Goal: Information Seeking & Learning: Check status

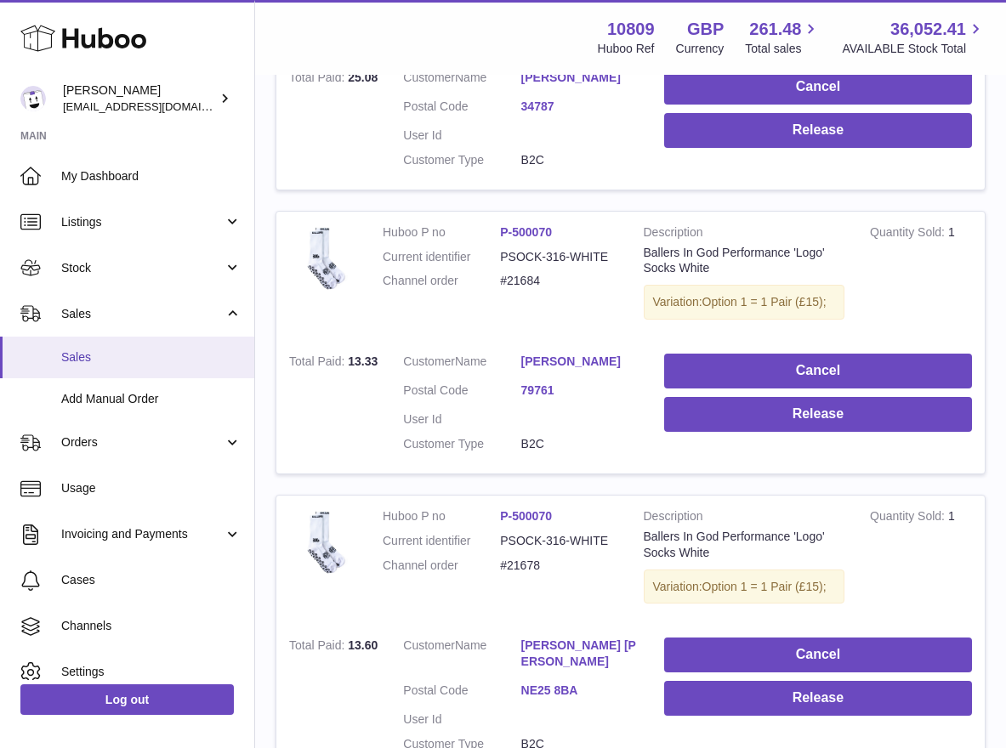
click at [115, 353] on span "Sales" at bounding box center [151, 357] width 180 height 16
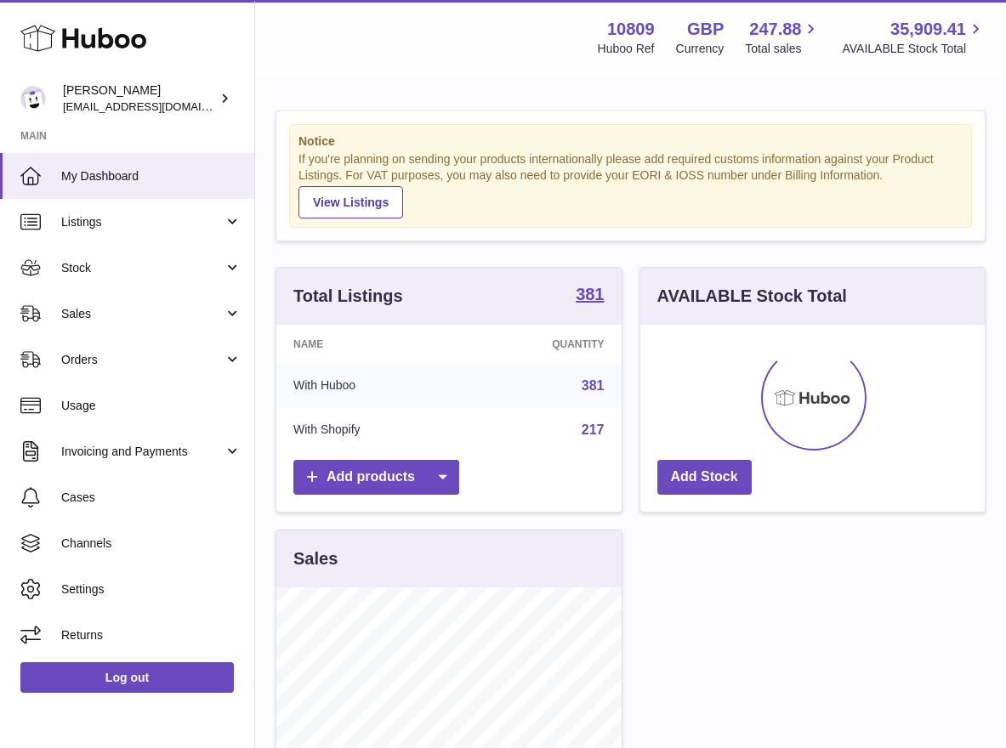
scroll to position [265, 344]
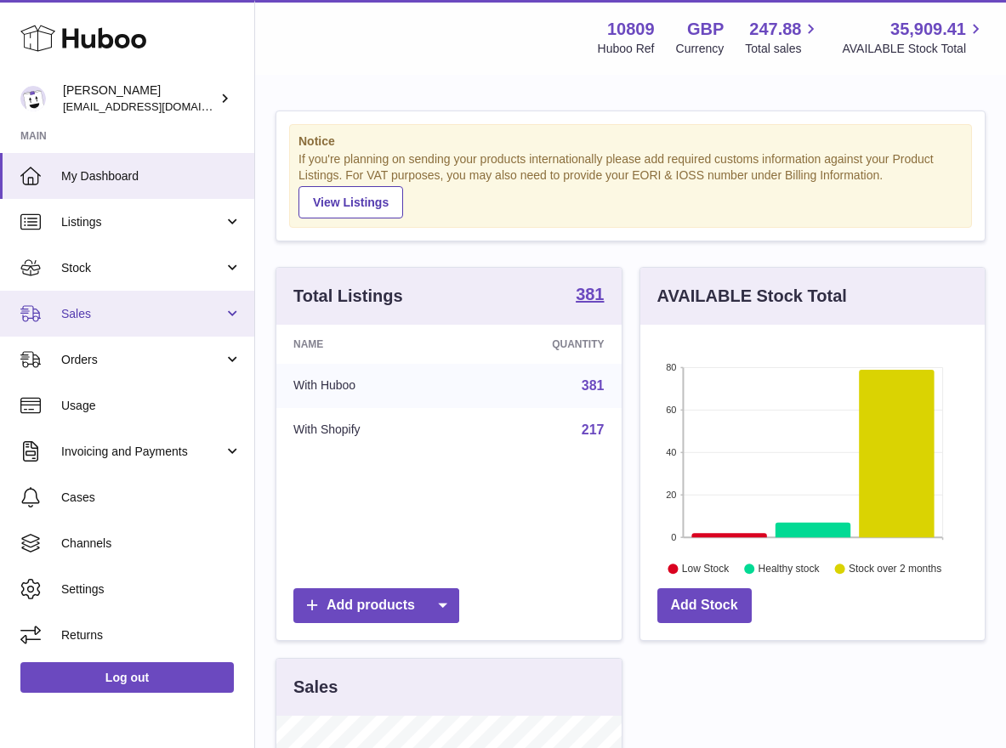
click at [136, 306] on span "Sales" at bounding box center [142, 314] width 162 height 16
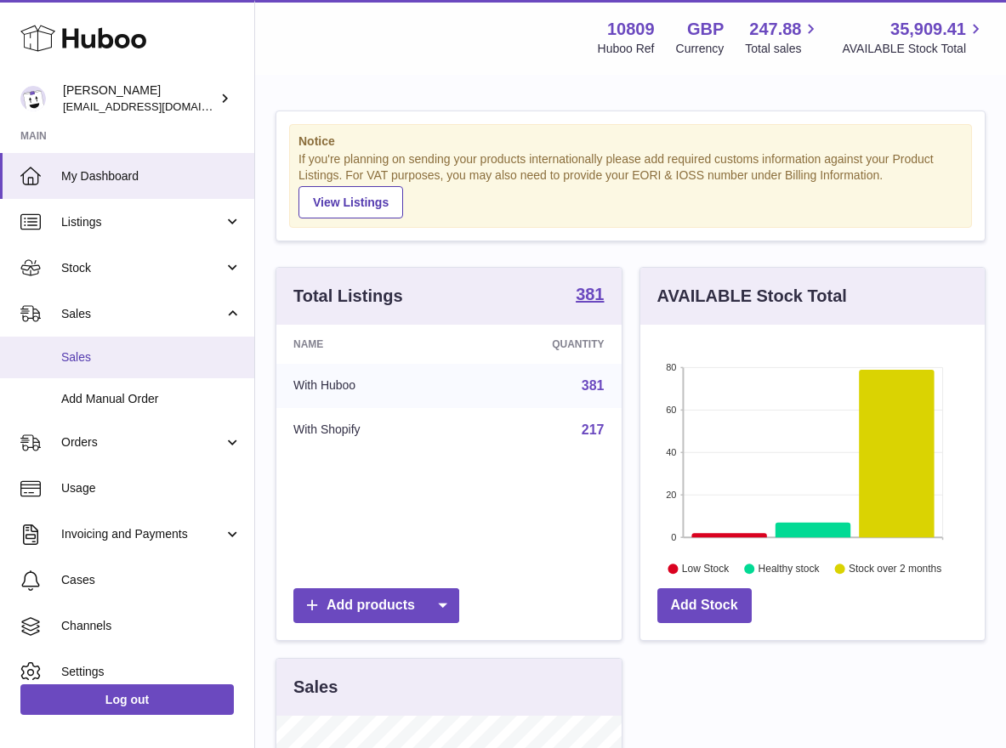
click at [116, 346] on link "Sales" at bounding box center [127, 358] width 254 height 42
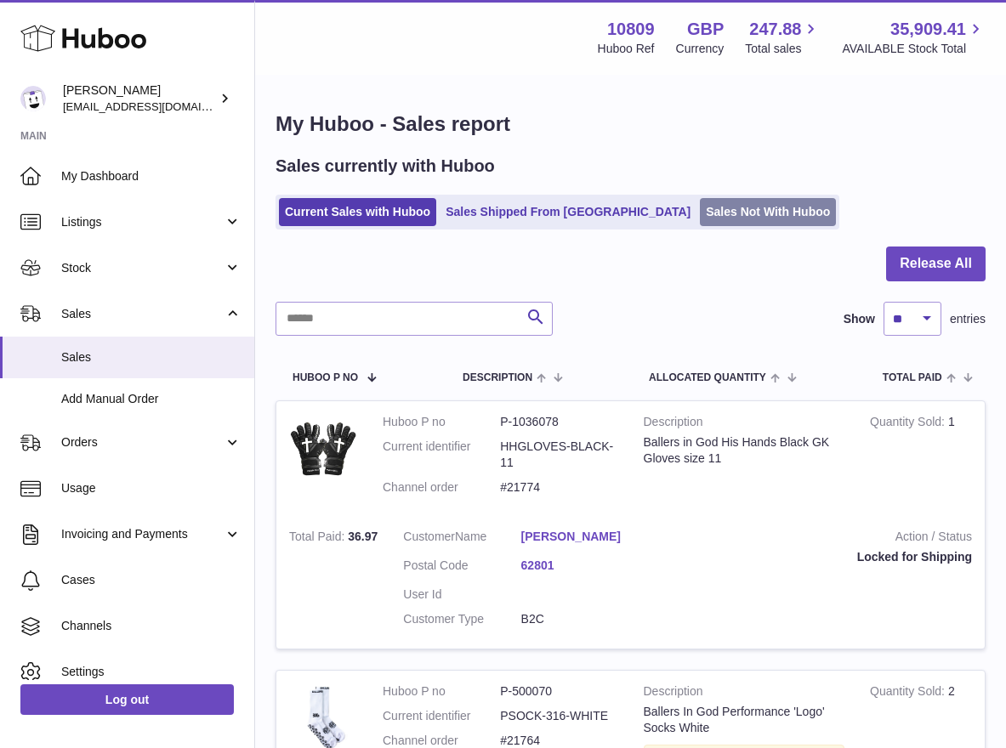
click at [700, 212] on link "Sales Not With Huboo" at bounding box center [768, 212] width 136 height 28
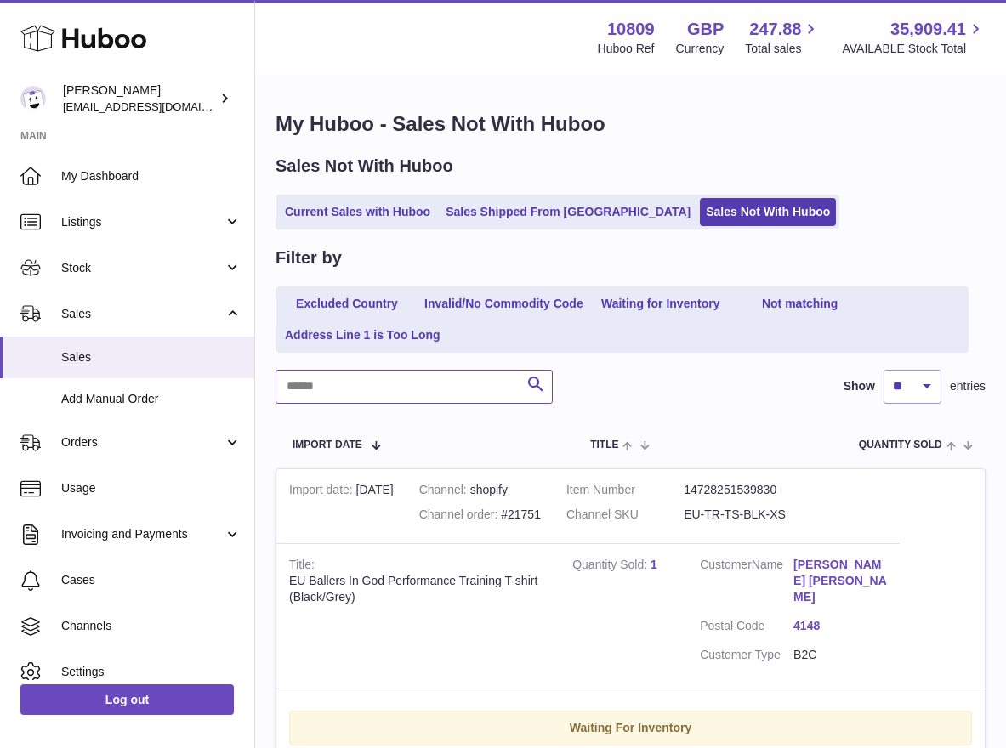
click at [451, 385] on input "text" at bounding box center [414, 387] width 277 height 34
paste input "*****"
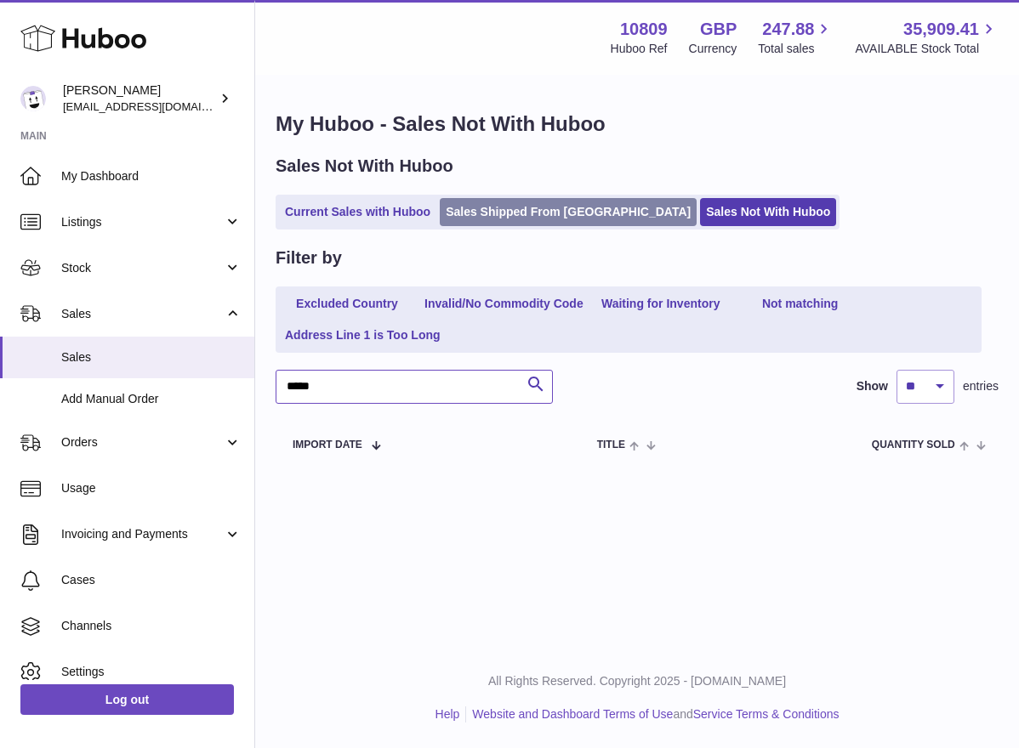
type input "*****"
click at [449, 207] on link "Sales Shipped From Huboo" at bounding box center [568, 212] width 257 height 28
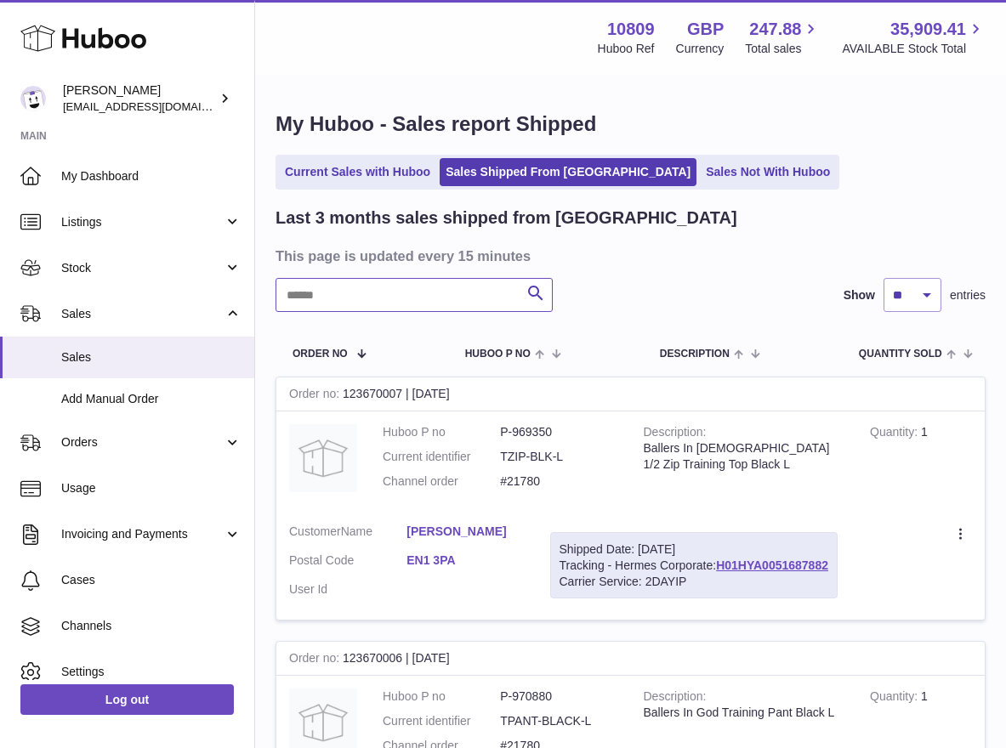
click at [412, 293] on input "text" at bounding box center [414, 295] width 277 height 34
paste input "*****"
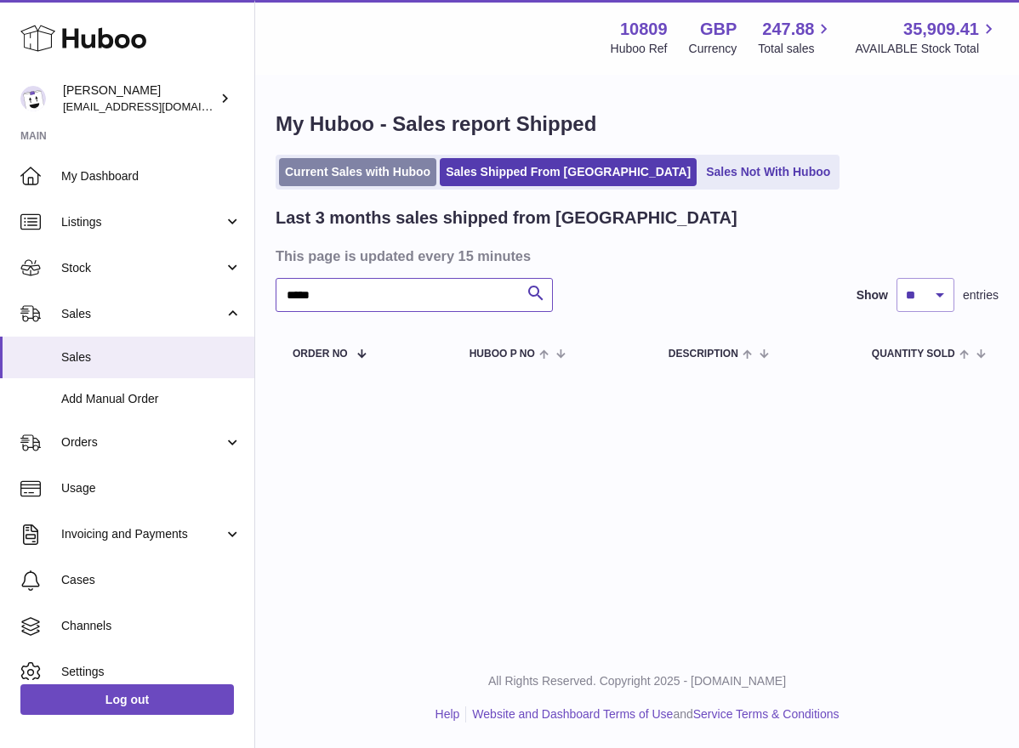
type input "*****"
click at [392, 179] on link "Current Sales with Huboo" at bounding box center [357, 172] width 157 height 28
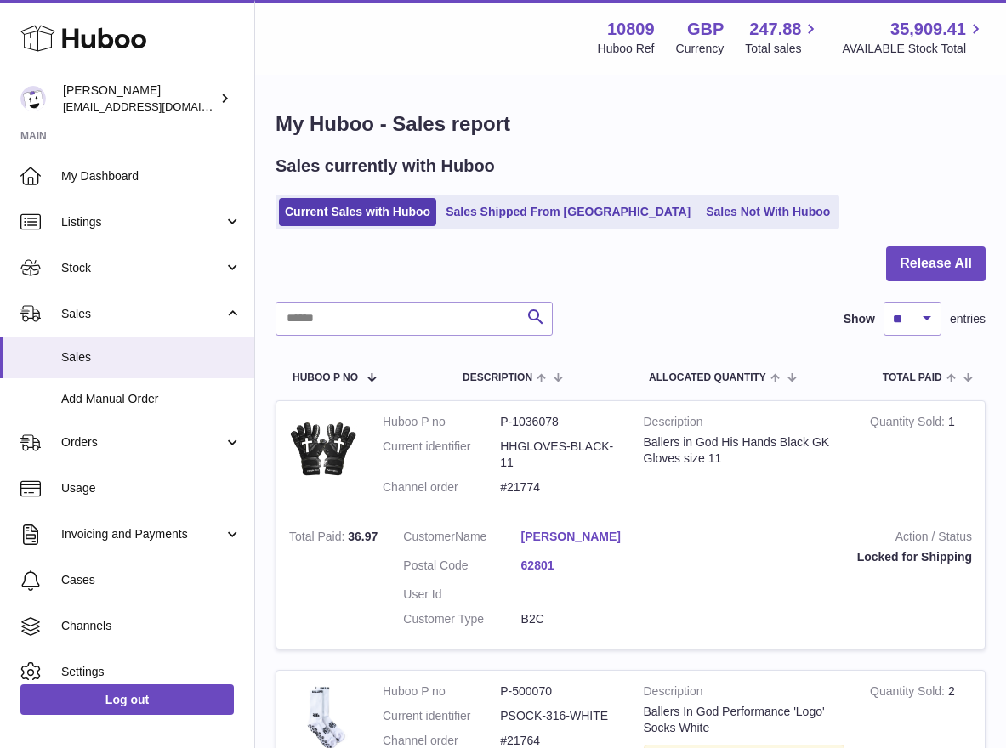
click at [383, 297] on div at bounding box center [631, 274] width 710 height 55
click at [388, 312] on input "text" at bounding box center [414, 319] width 277 height 34
paste input "*****"
type input "*****"
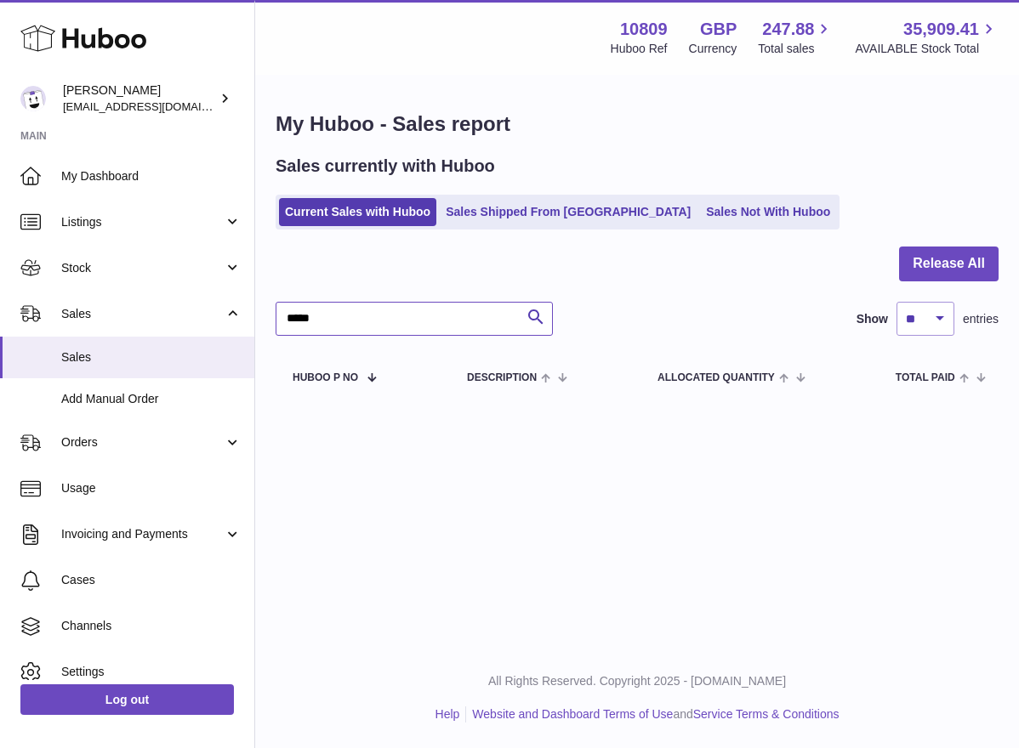
drag, startPoint x: 466, startPoint y: 321, endPoint x: 271, endPoint y: 308, distance: 195.1
click at [271, 308] on div "My Huboo - Sales report Sales currently with Huboo Current Sales with Huboo Sal…" at bounding box center [637, 256] width 764 height 358
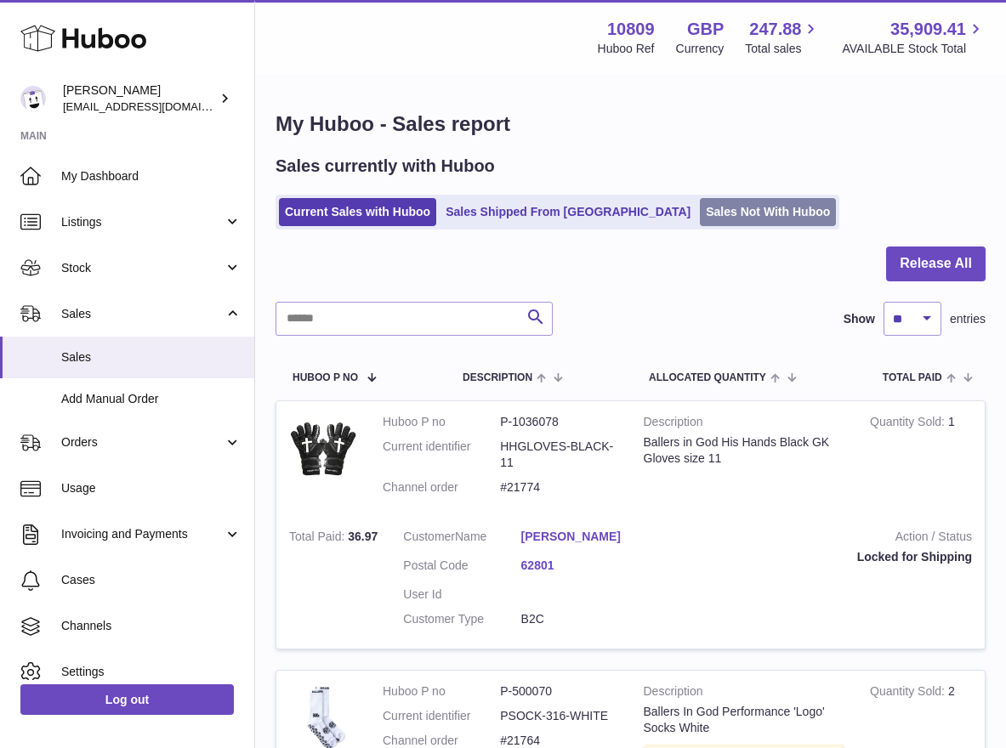
click at [705, 222] on link "Sales Not With Huboo" at bounding box center [768, 212] width 136 height 28
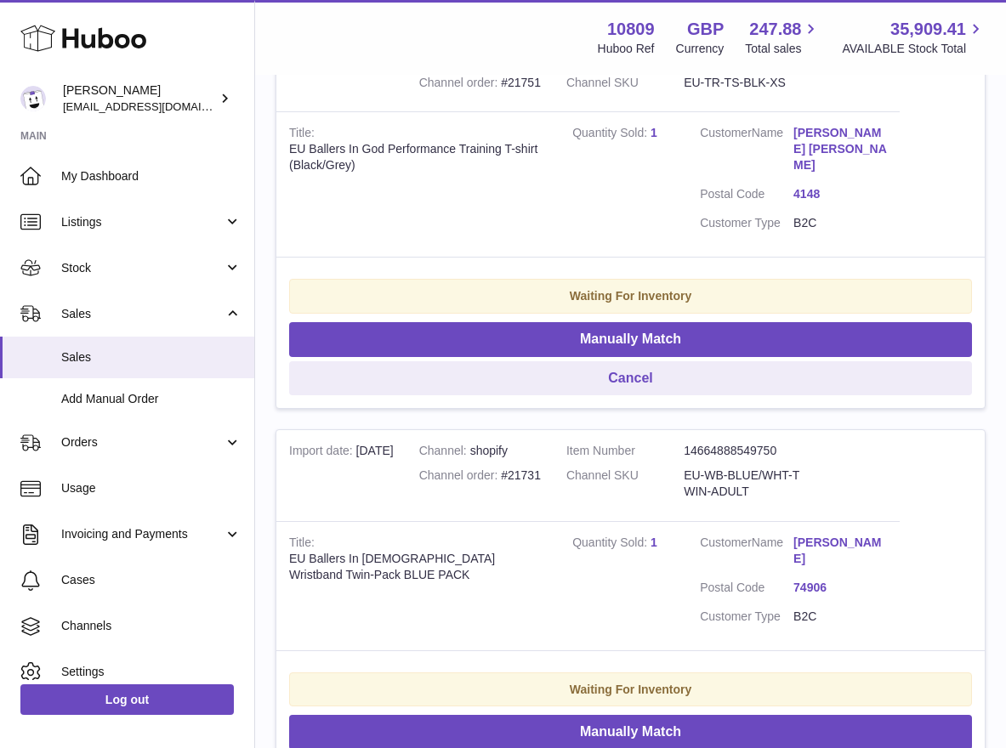
scroll to position [433, 0]
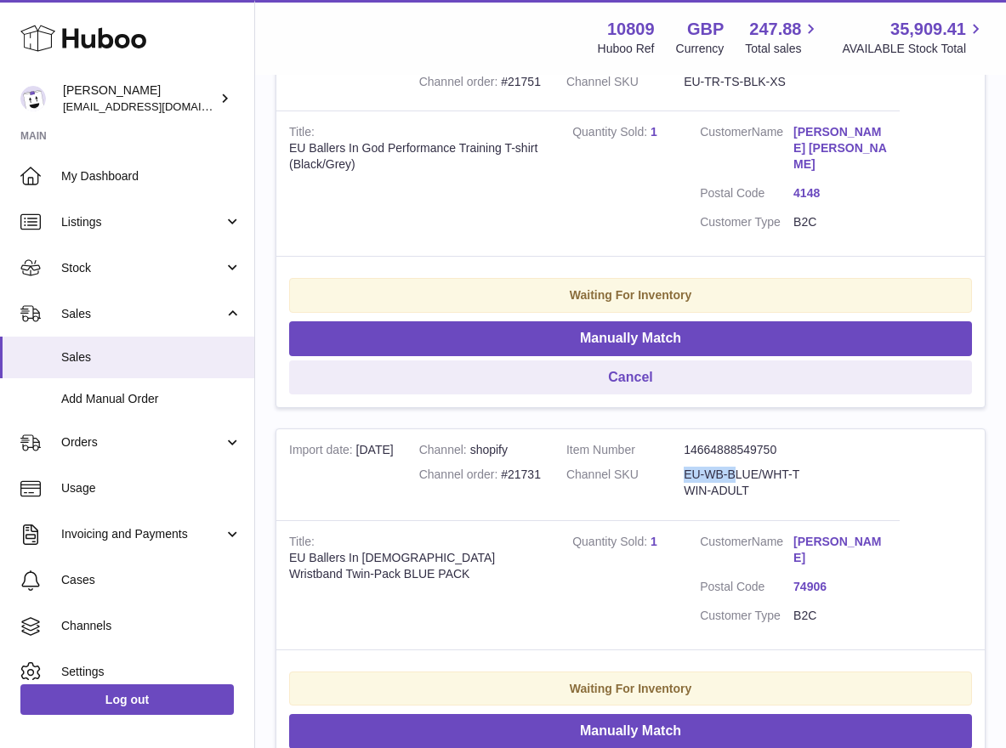
drag, startPoint x: 685, startPoint y: 472, endPoint x: 747, endPoint y: 483, distance: 62.2
click at [747, 483] on dl "Item Number 14664888549750 Channel SKU EU-WB-BLUE/WHT-TWIN-ADULT" at bounding box center [684, 474] width 236 height 65
click at [746, 483] on dd "EU-WB-BLUE/WHT-TWIN-ADULT" at bounding box center [742, 483] width 117 height 32
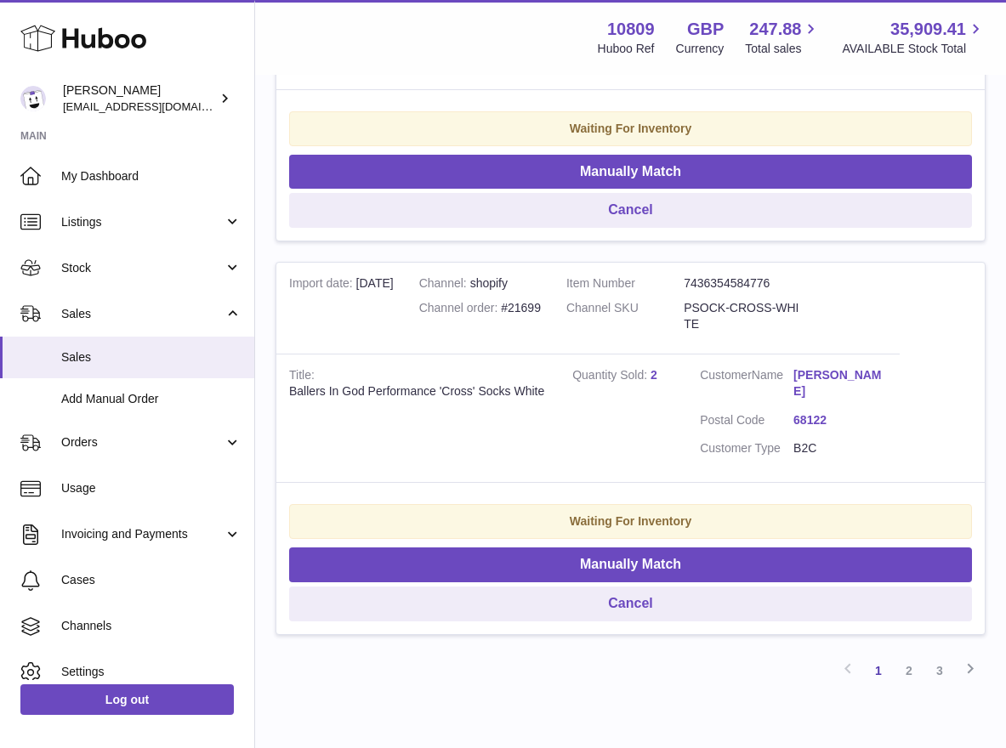
scroll to position [3752, 0]
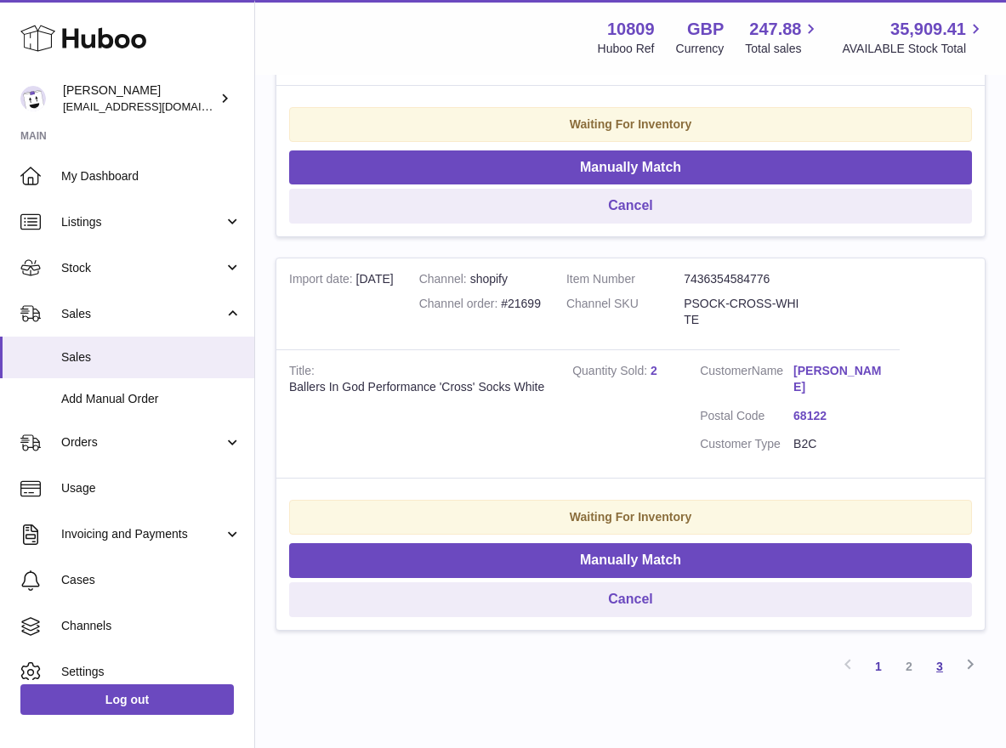
click at [939, 651] on link "3" at bounding box center [939, 666] width 31 height 31
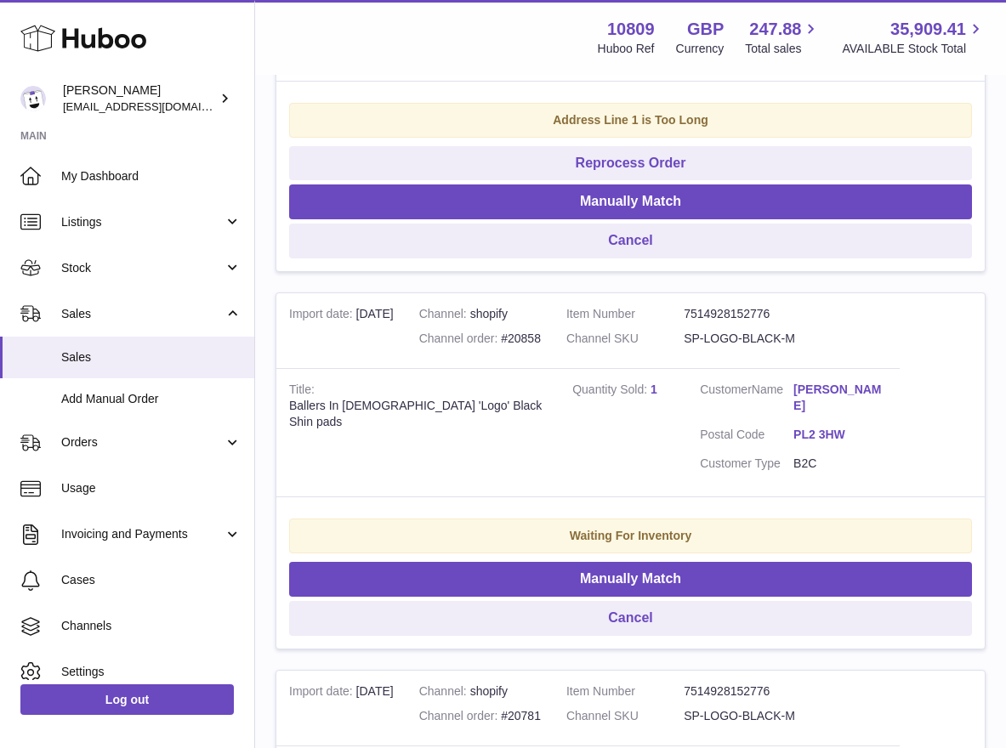
scroll to position [3104, 0]
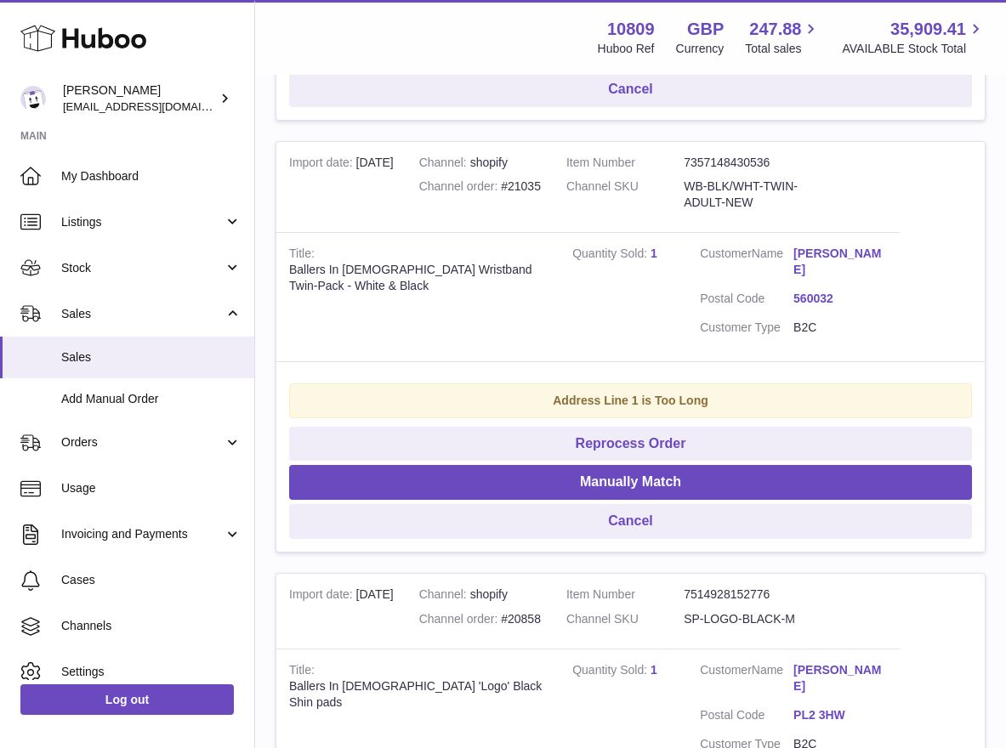
click at [744, 611] on dd "SP-LOGO-BLACK-M" at bounding box center [742, 619] width 117 height 16
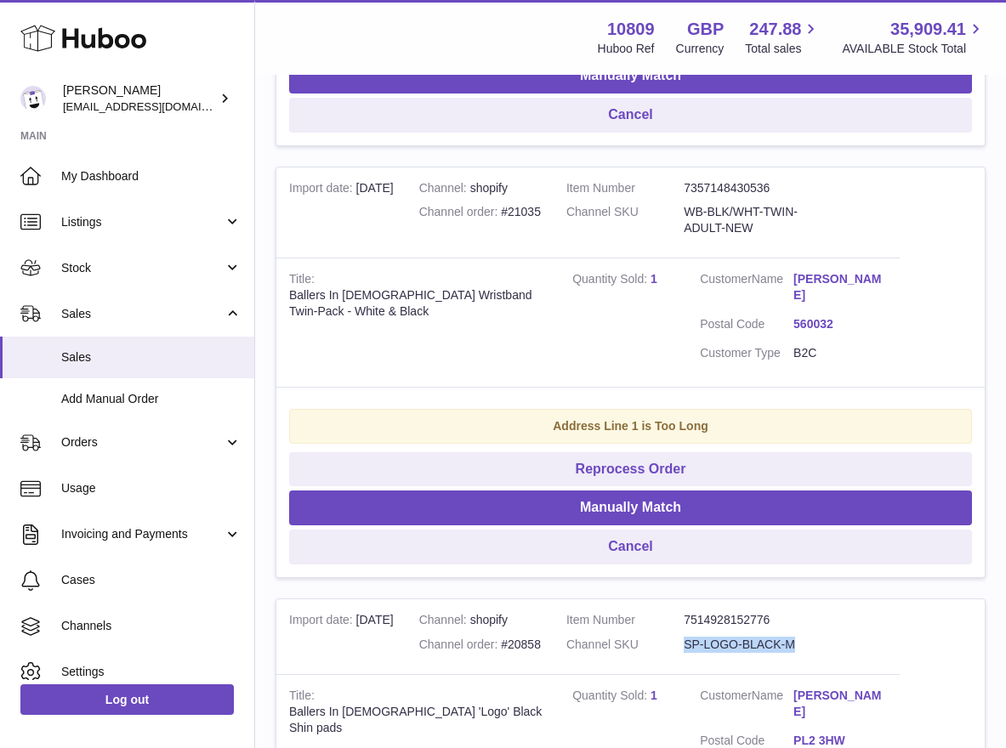
click at [729, 612] on dl "Item Number 7514928152776 Channel SKU SP-LOGO-BLACK-M" at bounding box center [684, 636] width 236 height 49
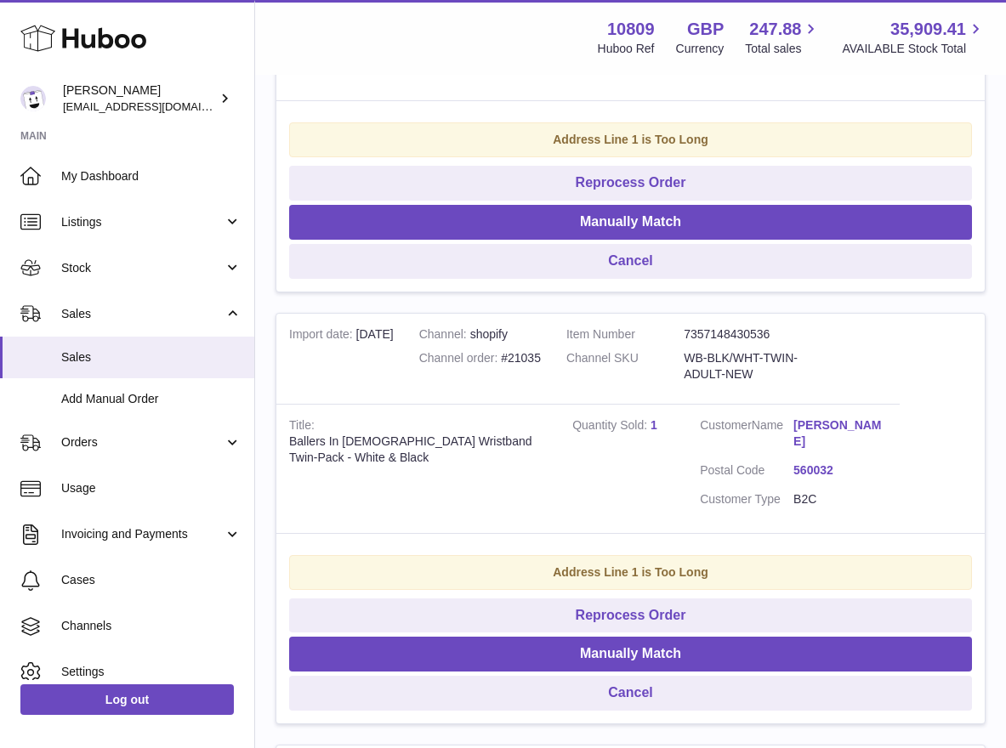
scroll to position [2930, 0]
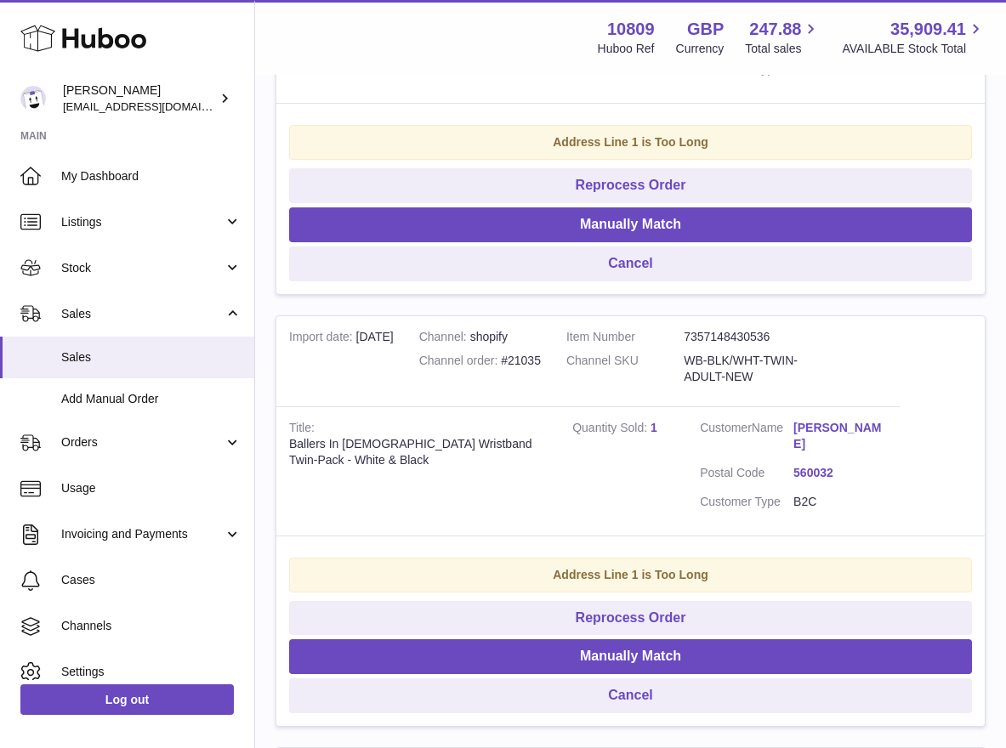
click at [742, 353] on dd "WB-BLK/WHT-TWIN-ADULT-NEW" at bounding box center [742, 369] width 117 height 32
click at [738, 353] on dd "WB-BLK/WHT-TWIN-ADULT-NEW" at bounding box center [742, 369] width 117 height 32
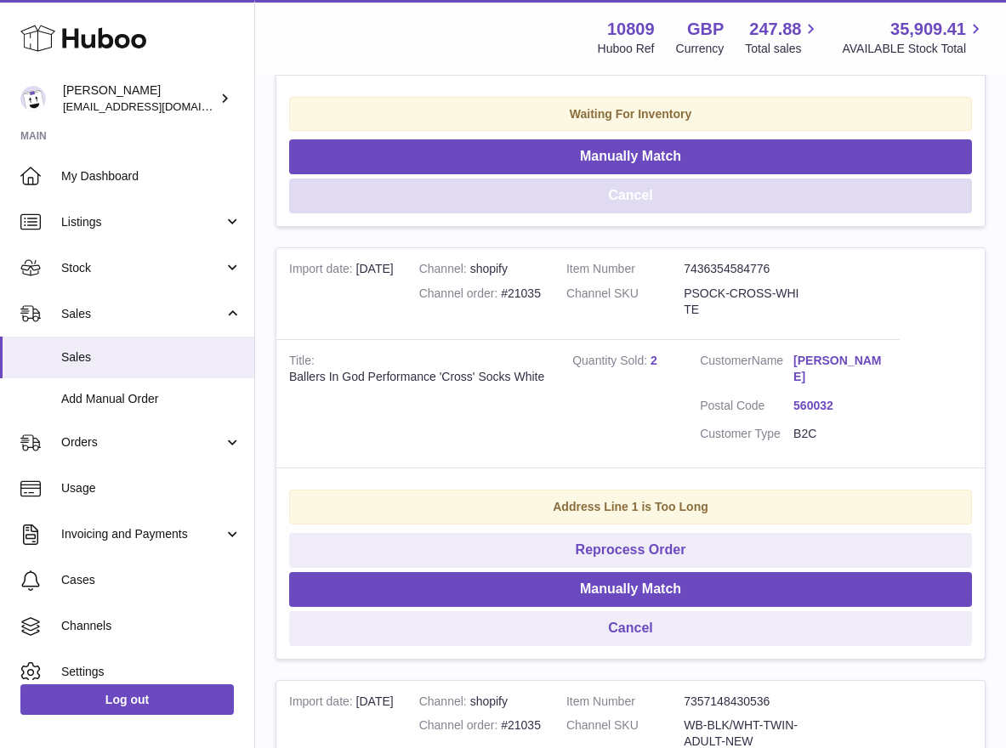
scroll to position [2411, 0]
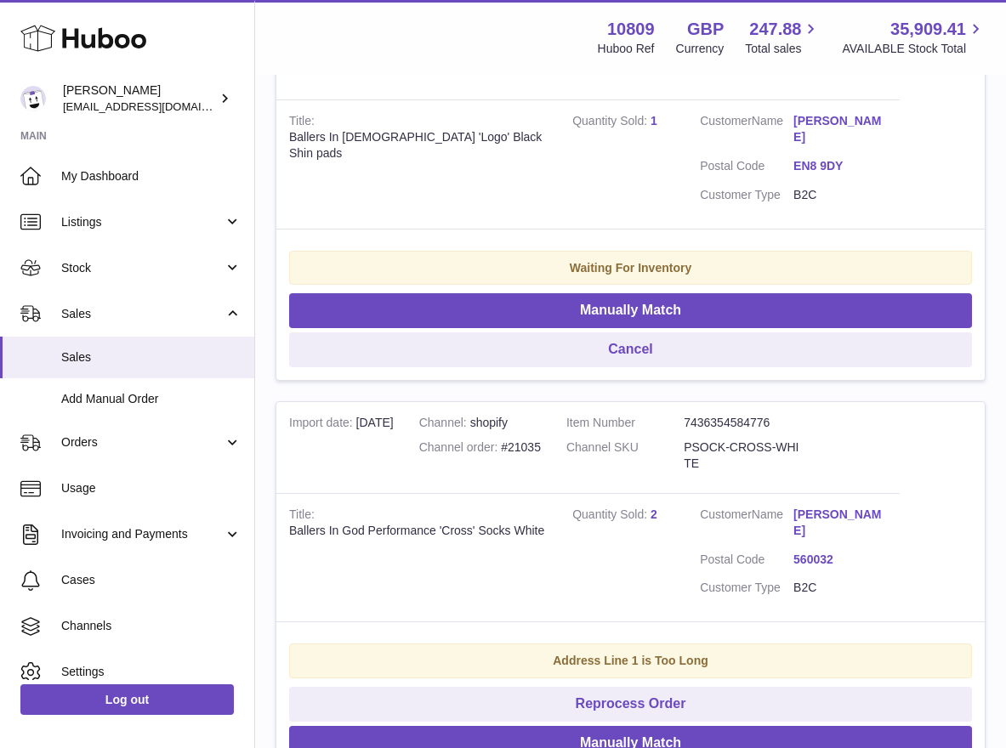
click at [759, 440] on dd "PSOCK-CROSS-WHITE" at bounding box center [742, 456] width 117 height 32
click at [763, 440] on dd "PSOCK-CROSS-WHITE" at bounding box center [742, 456] width 117 height 32
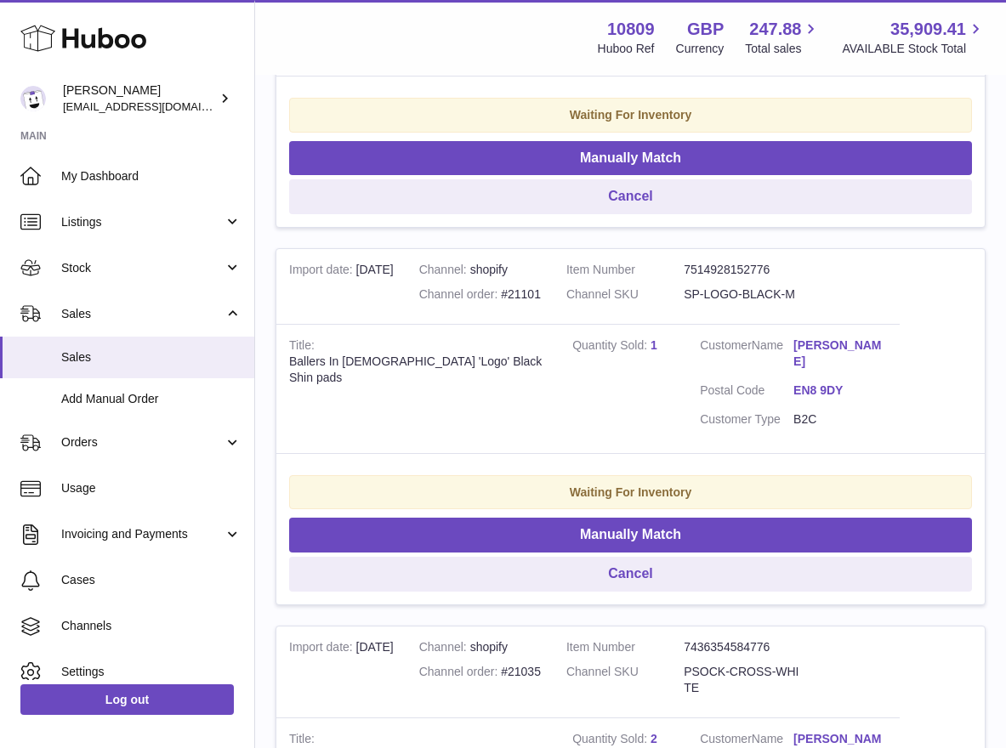
scroll to position [2057, 0]
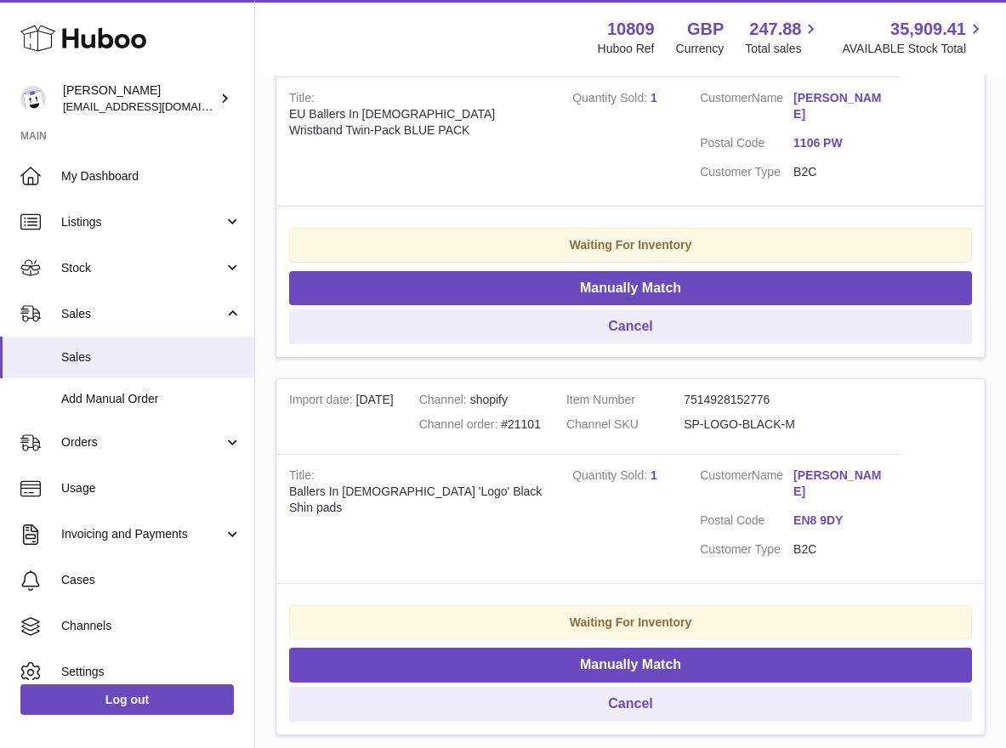
click at [748, 417] on dd "SP-LOGO-BLACK-M" at bounding box center [742, 425] width 117 height 16
click at [758, 417] on dd "SP-LOGO-BLACK-M" at bounding box center [742, 425] width 117 height 16
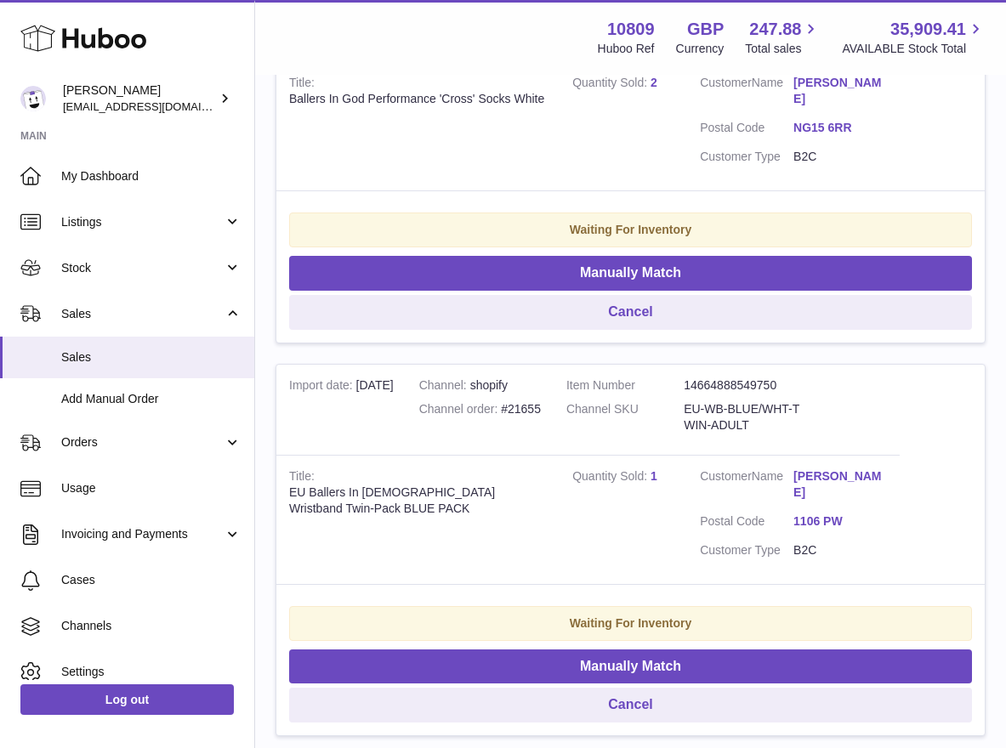
scroll to position [1497, 0]
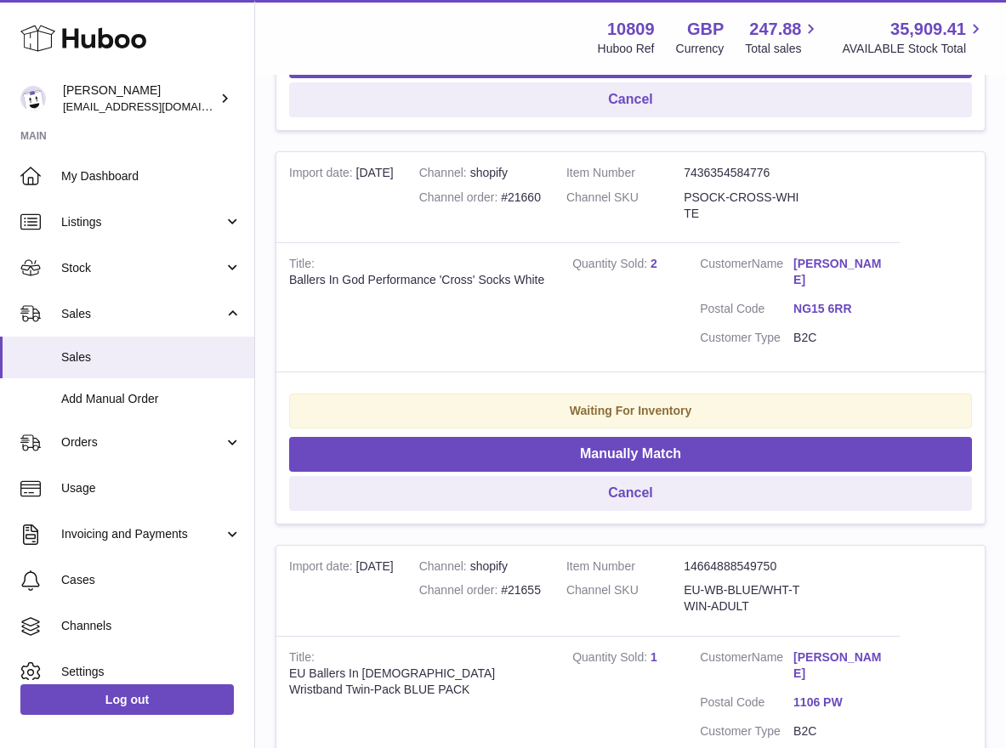
click at [761, 582] on dd "EU-WB-BLUE/WHT-TWIN-ADULT" at bounding box center [742, 598] width 117 height 32
click at [747, 242] on td "Customer Name Josh Pearson Postal Code NG15 6RR Customer Type B2C" at bounding box center [793, 306] width 213 height 129
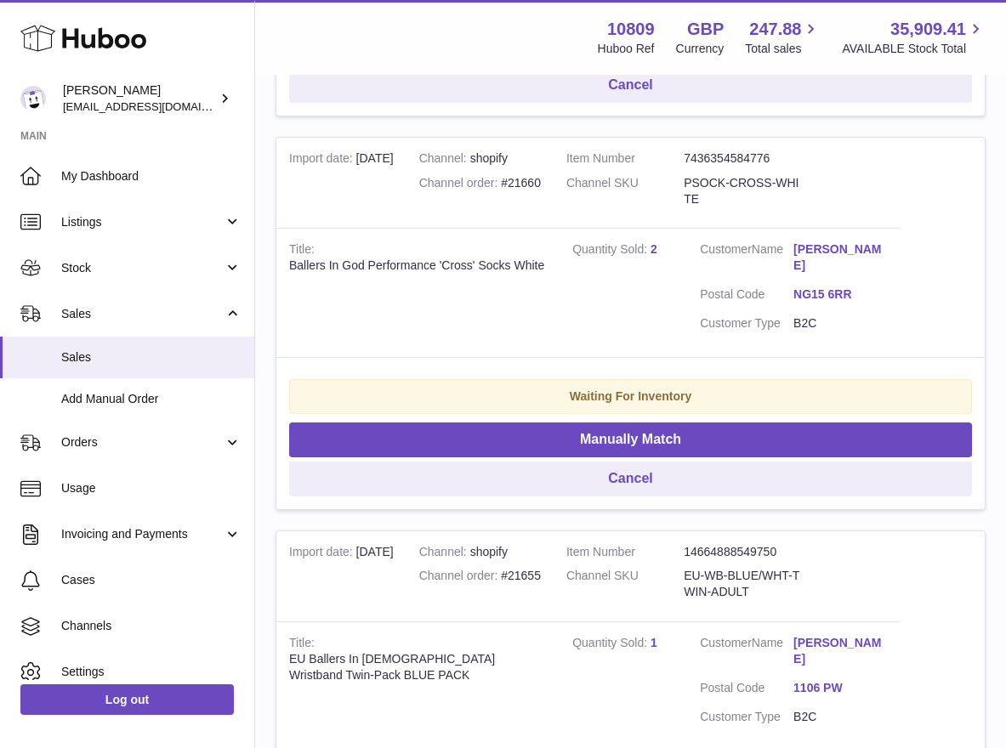
scroll to position [2322, 0]
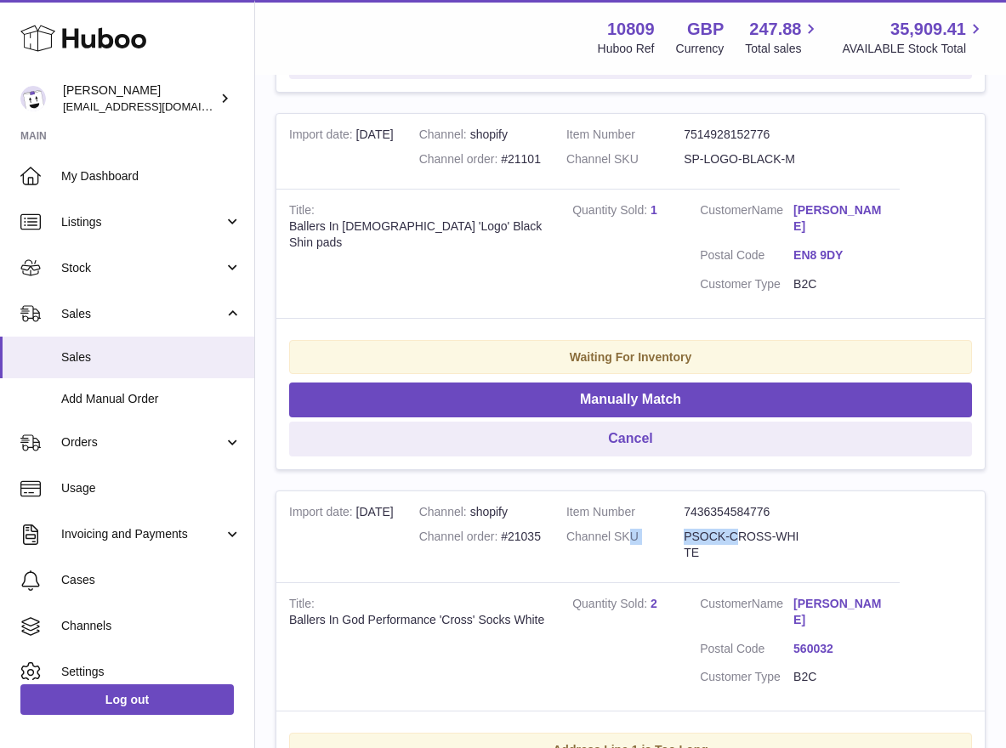
drag, startPoint x: 748, startPoint y: 437, endPoint x: 644, endPoint y: 446, distance: 104.9
click at [641, 504] on dl "Item Number 7436354584776 Channel SKU PSOCK-CROSS-WHITE" at bounding box center [684, 536] width 236 height 65
click at [775, 529] on dd "PSOCK-CROSS-WHITE" at bounding box center [742, 545] width 117 height 32
drag, startPoint x: 775, startPoint y: 454, endPoint x: 704, endPoint y: 444, distance: 72.2
click at [704, 529] on dd "PSOCK-CROSS-WHITE" at bounding box center [742, 545] width 117 height 32
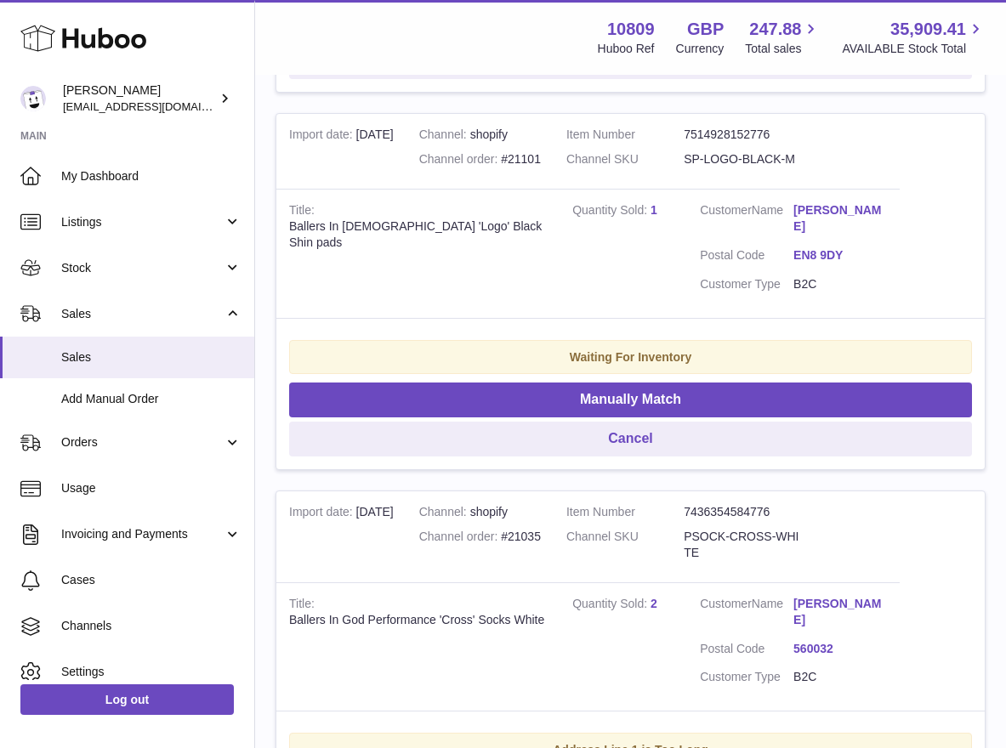
click at [732, 529] on dd "PSOCK-CROSS-WHITE" at bounding box center [742, 545] width 117 height 32
click at [733, 529] on dd "PSOCK-CROSS-WHITE" at bounding box center [742, 545] width 117 height 32
click at [729, 504] on dl "Item Number 7436354584776 Channel SKU PSOCK-CROSS-WHITE" at bounding box center [684, 536] width 236 height 65
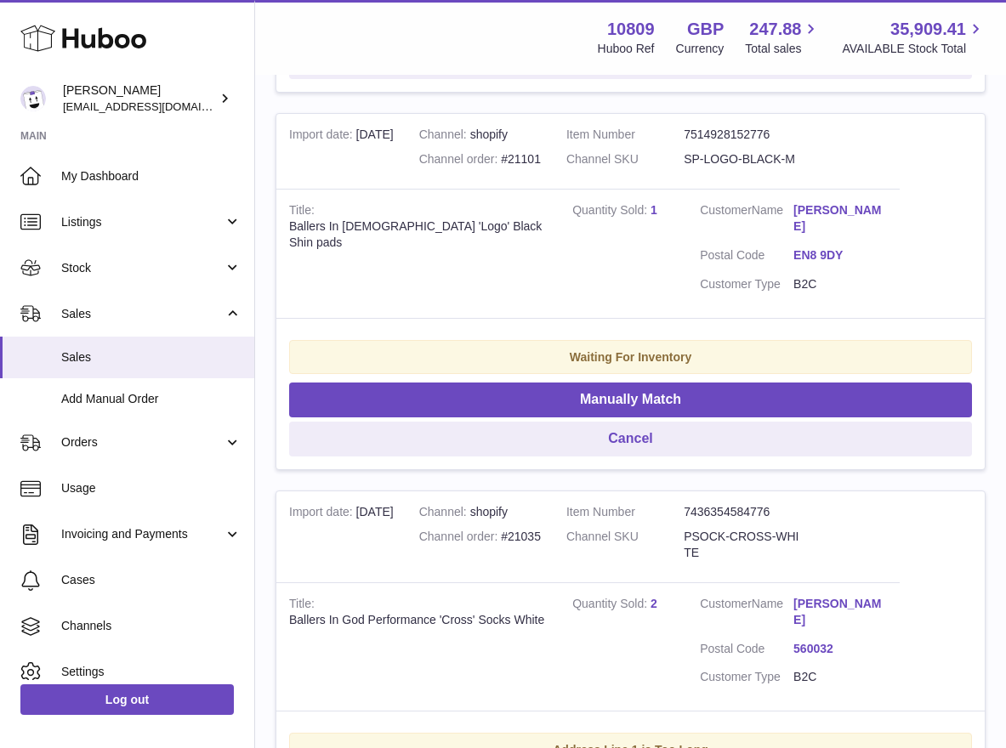
click at [730, 504] on dd "7436354584776" at bounding box center [742, 512] width 117 height 16
click at [738, 529] on dd "PSOCK-CROSS-WHITE" at bounding box center [742, 545] width 117 height 32
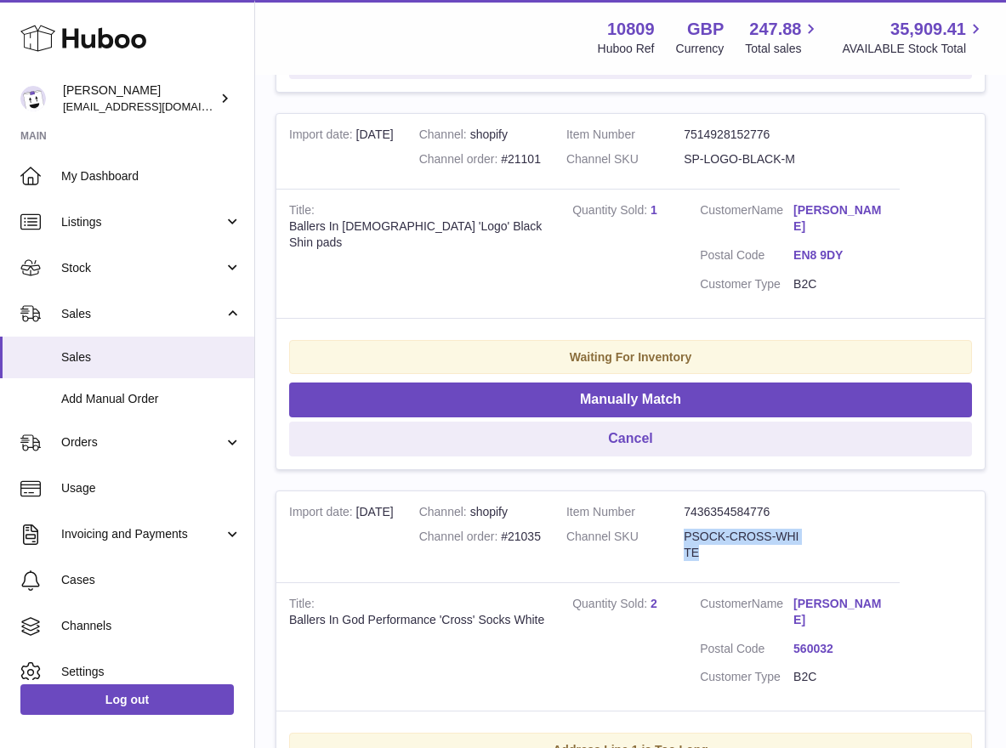
click at [738, 529] on dd "PSOCK-CROSS-WHITE" at bounding box center [742, 545] width 117 height 32
click at [739, 504] on dd "7436354584776" at bounding box center [742, 512] width 117 height 16
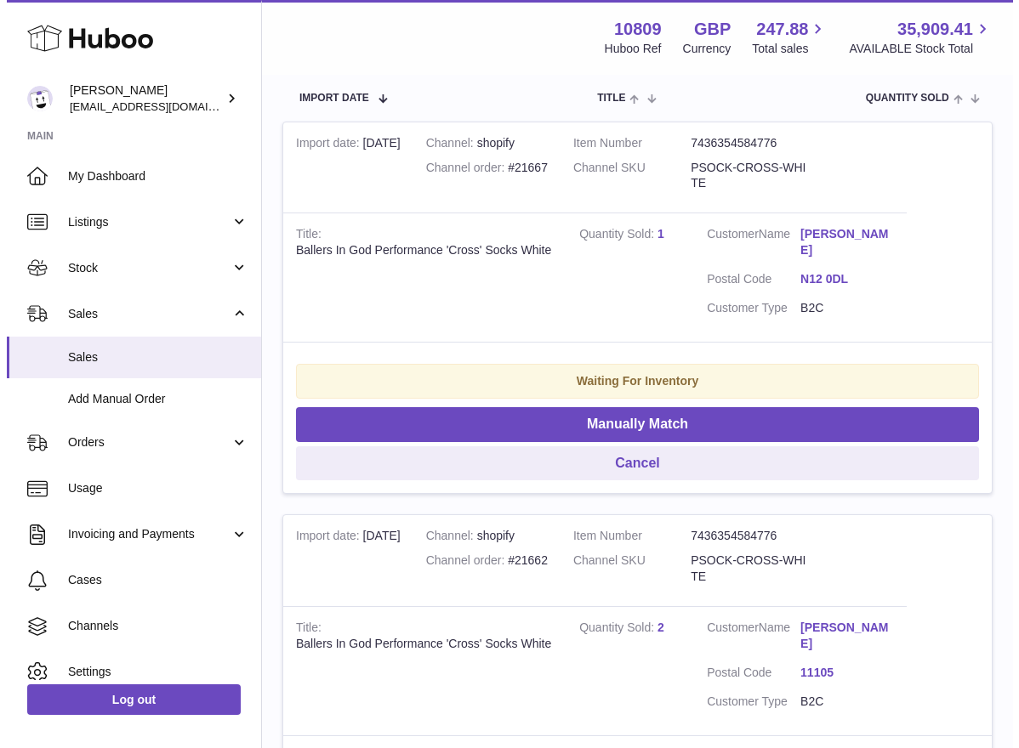
scroll to position [0, 0]
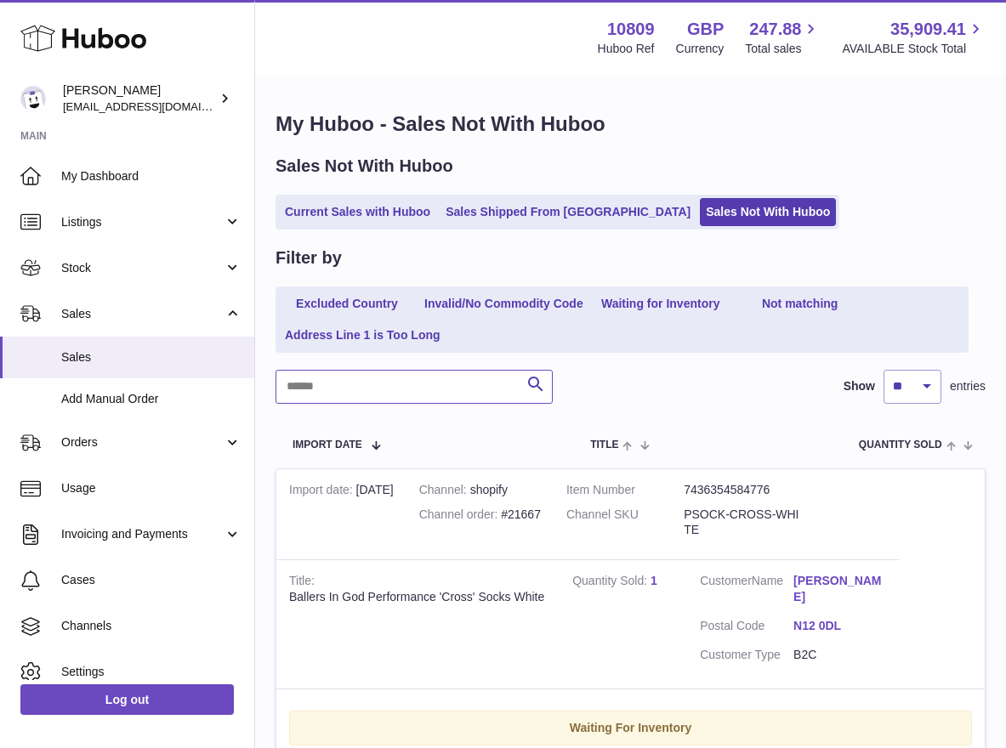
click at [360, 401] on input "text" at bounding box center [414, 387] width 277 height 34
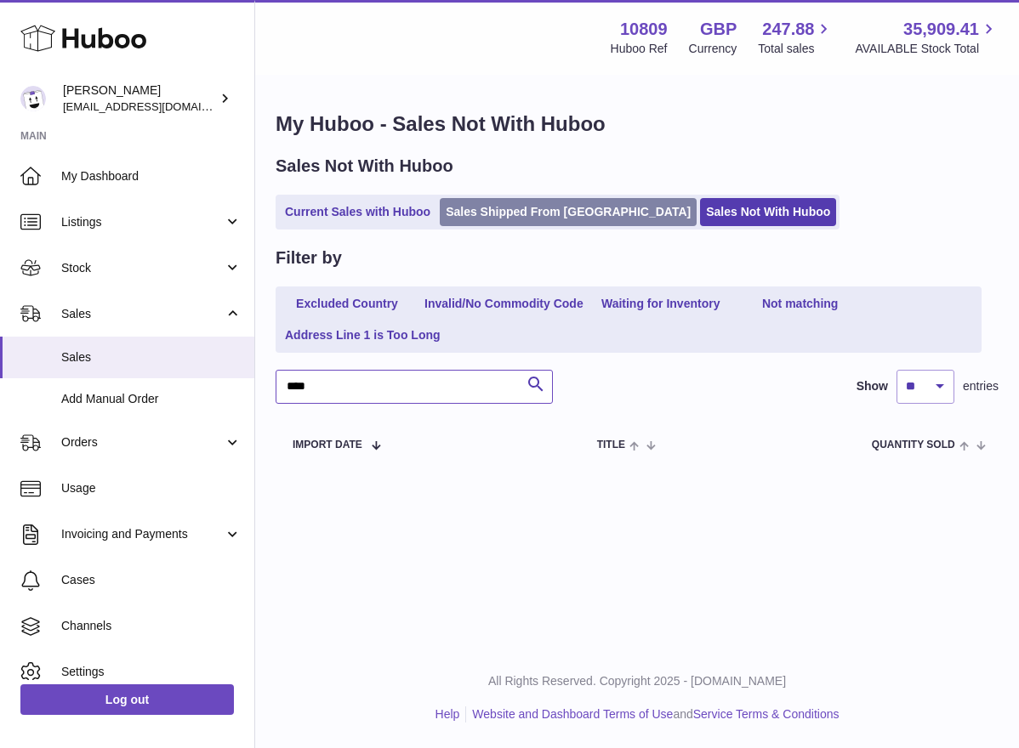
type input "****"
click at [505, 218] on link "Sales Shipped From Huboo" at bounding box center [568, 212] width 257 height 28
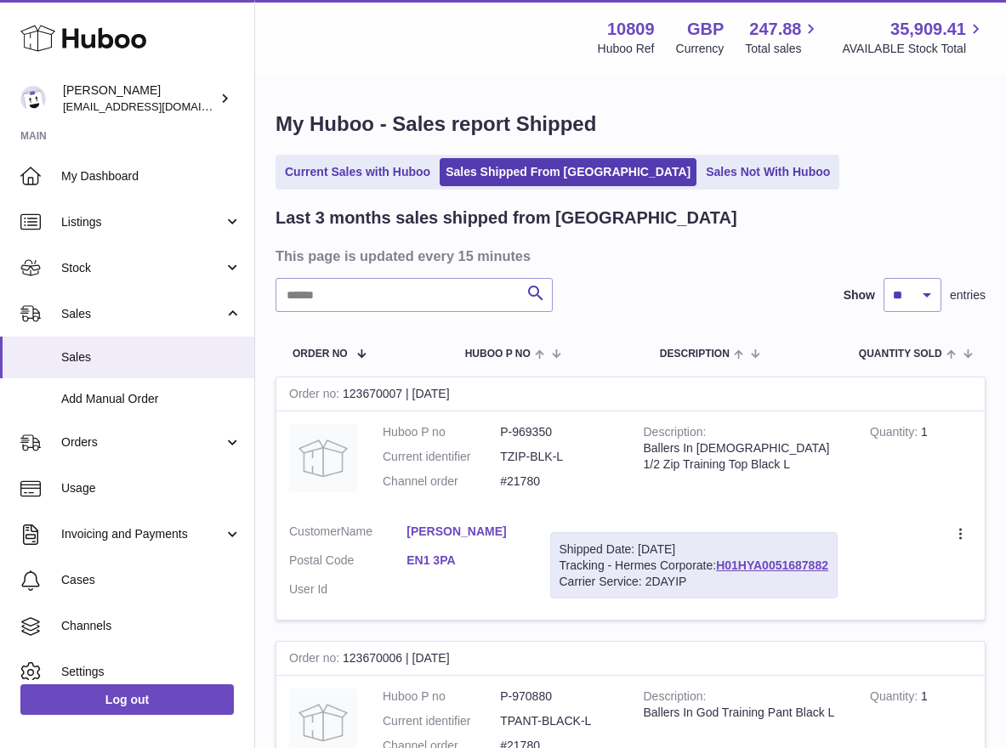
click at [406, 290] on input "text" at bounding box center [414, 295] width 277 height 34
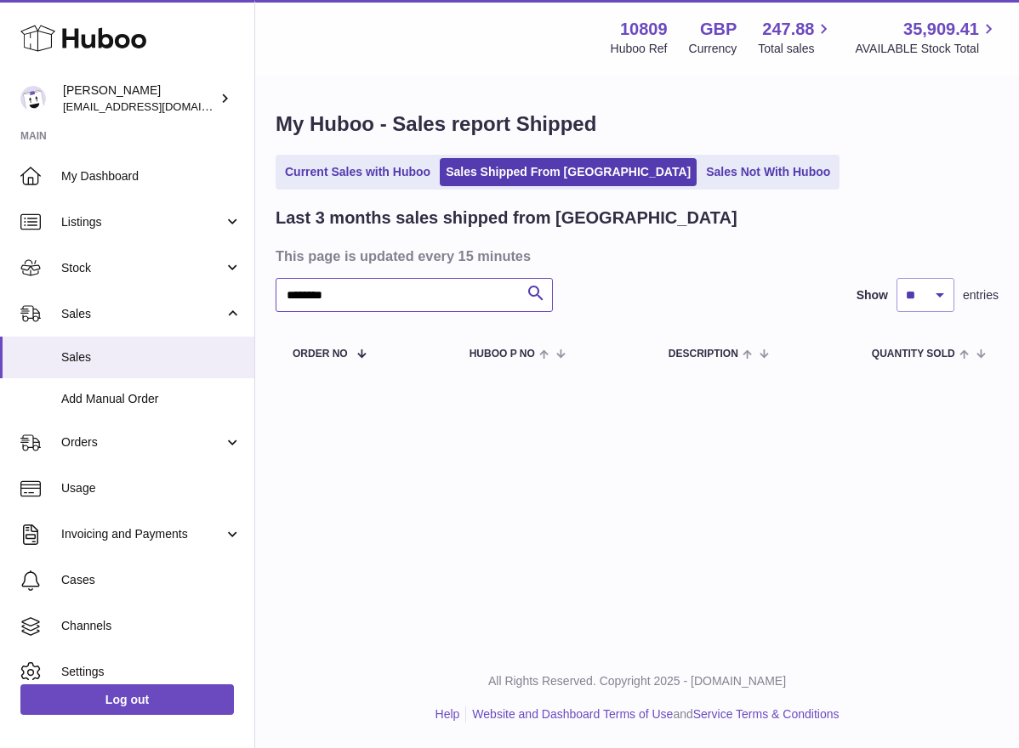
type input "********"
click at [114, 435] on span "Orders" at bounding box center [142, 443] width 162 height 16
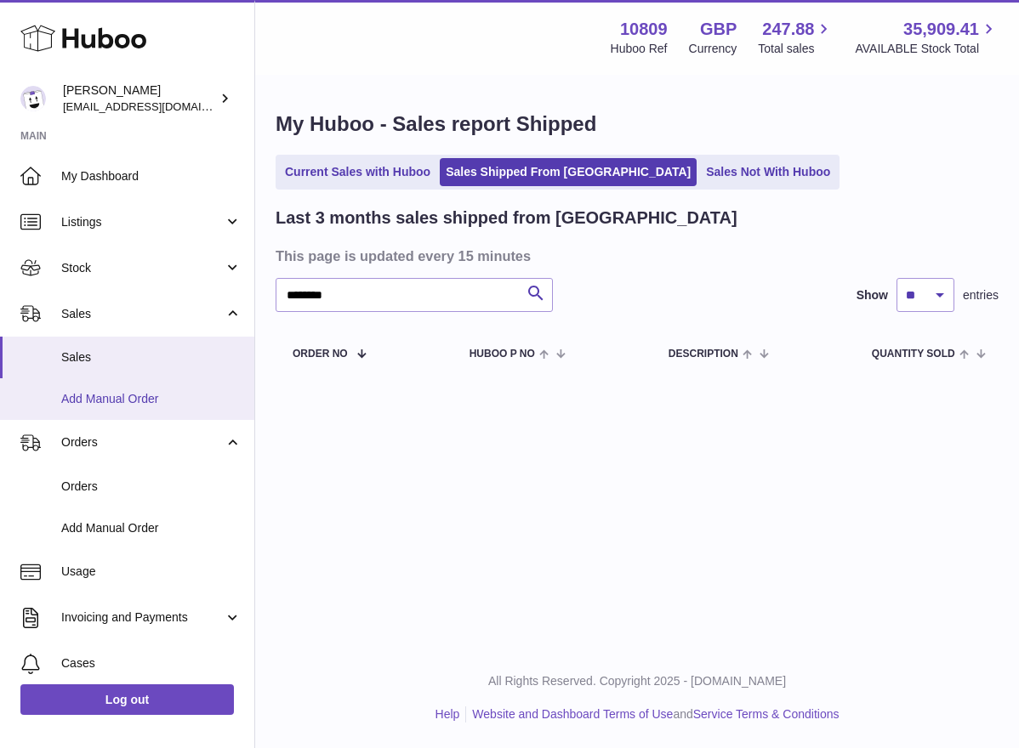
click at [117, 402] on span "Add Manual Order" at bounding box center [151, 399] width 180 height 16
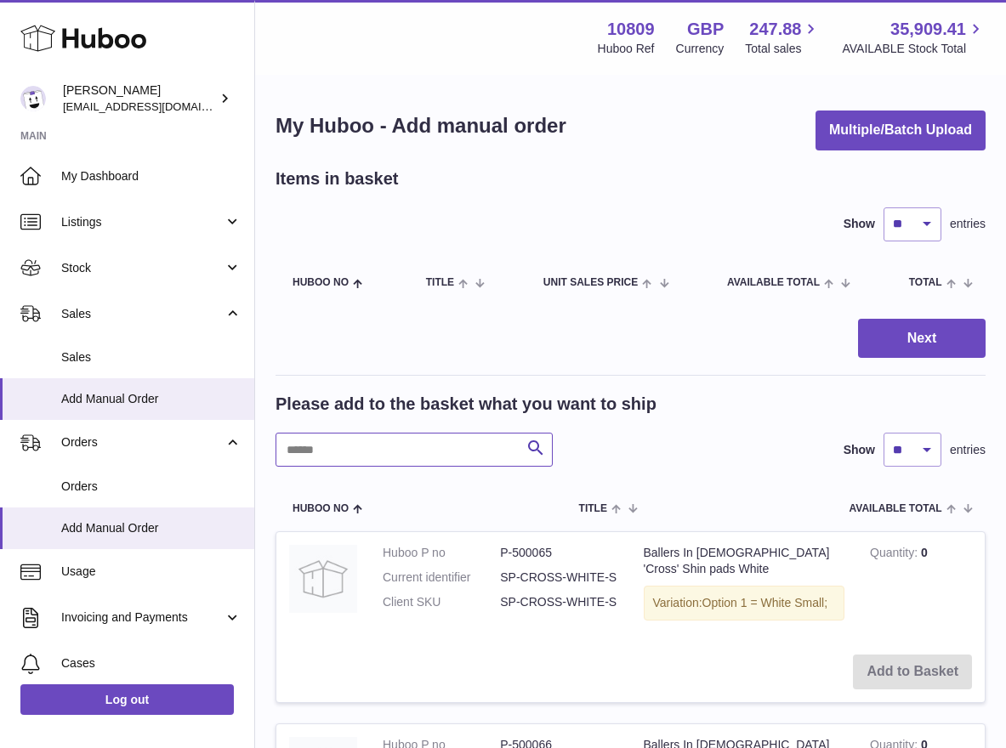
click at [371, 446] on input "text" at bounding box center [414, 450] width 277 height 34
paste input "**********"
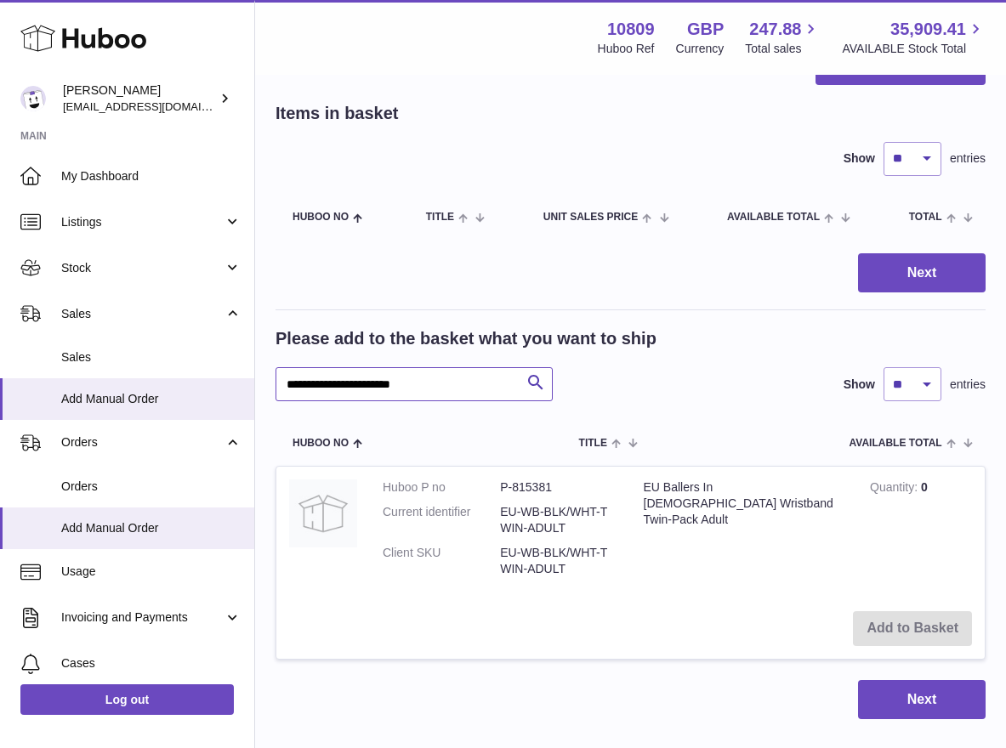
scroll to position [171, 0]
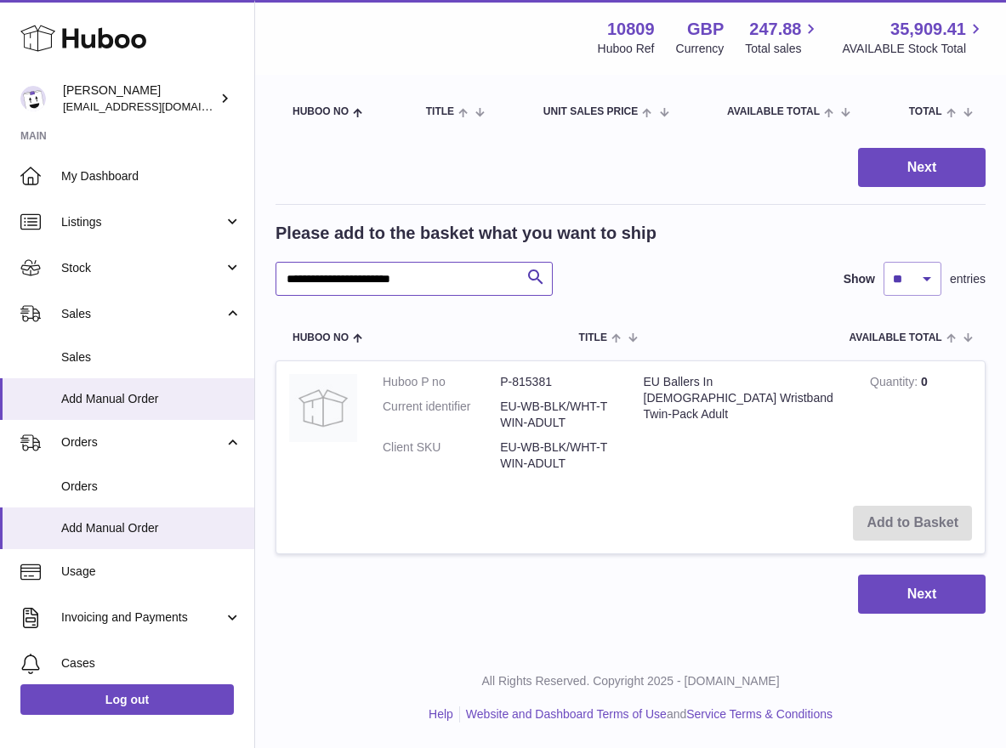
type input "**********"
